Goal: Find specific page/section: Find specific page/section

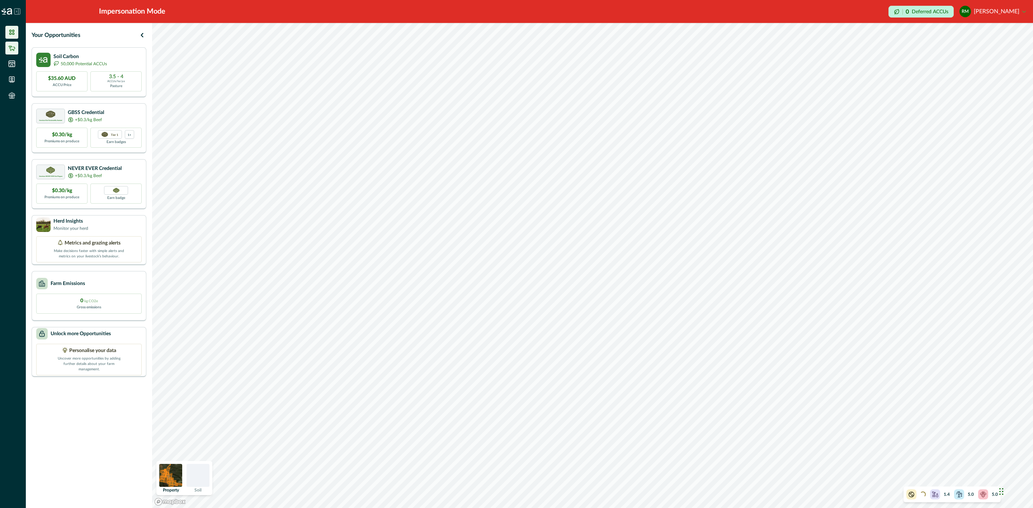
click at [11, 52] on li at bounding box center [11, 48] width 13 height 13
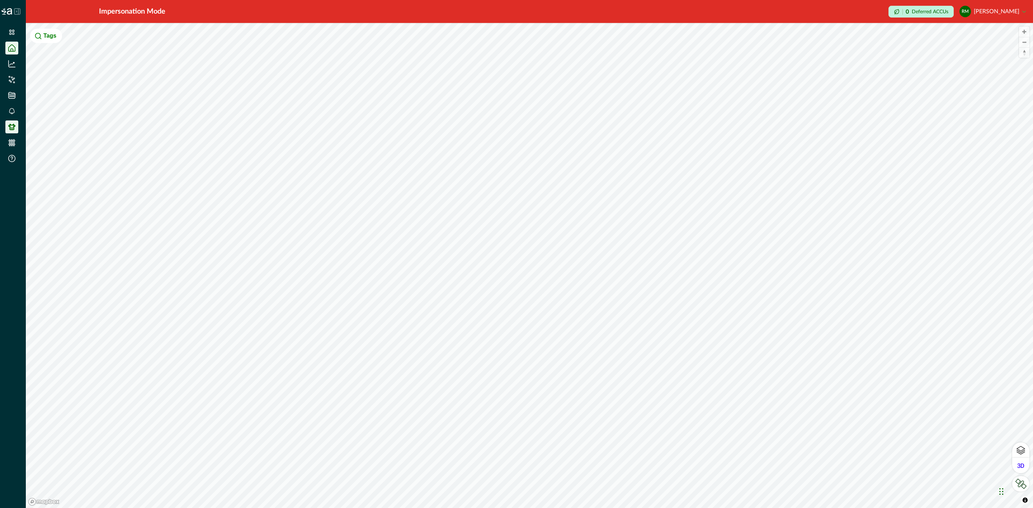
click at [16, 126] on li at bounding box center [11, 126] width 13 height 13
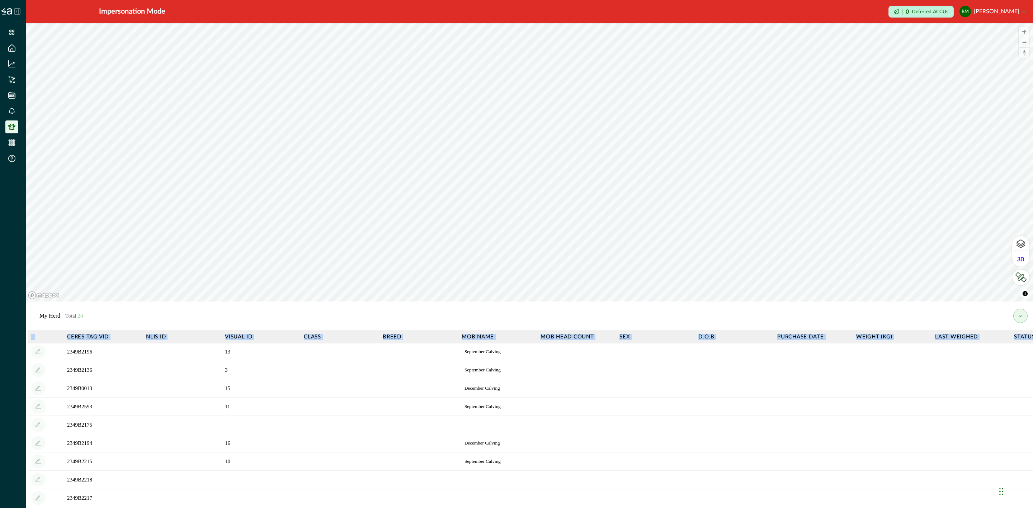
scroll to position [286, 0]
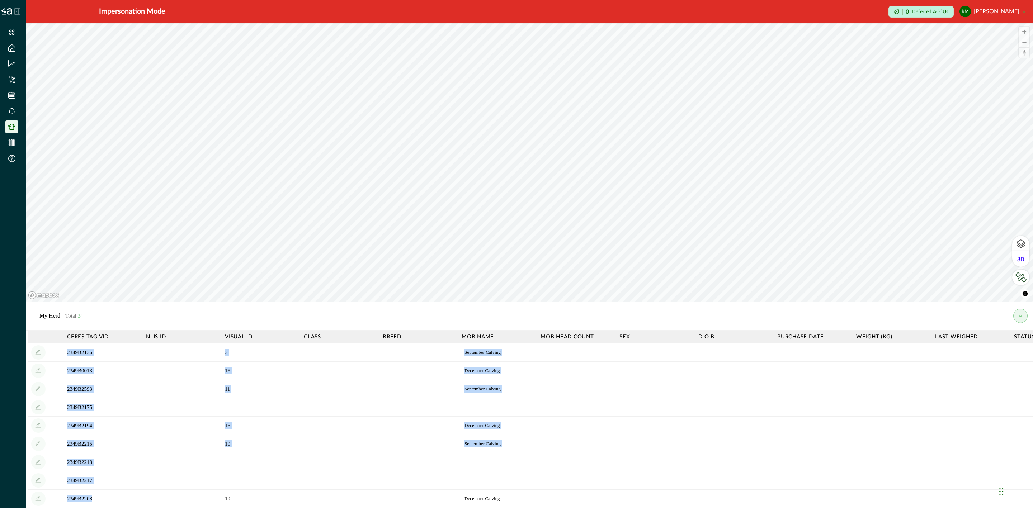
drag, startPoint x: 68, startPoint y: 352, endPoint x: 93, endPoint y: 497, distance: 147.4
click at [93, 497] on tbody "2349B2203 [DATE] Calving 2349B2149 [DATE] Calving 2349B2212 [DATE] Calving 2349…" at bounding box center [598, 288] width 1140 height 439
copy tbody "2349B2203 [DATE] Calving 2349B2149 [DATE] Calving 2349B2212 [DATE] Calving 2349…"
click at [563, 380] on td at bounding box center [576, 389] width 79 height 18
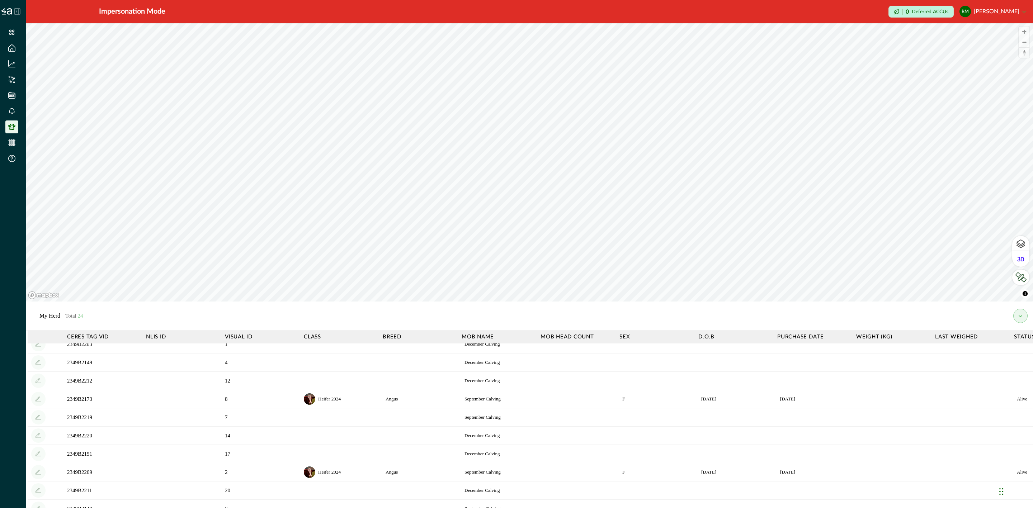
scroll to position [0, 0]
